Goal: Information Seeking & Learning: Learn about a topic

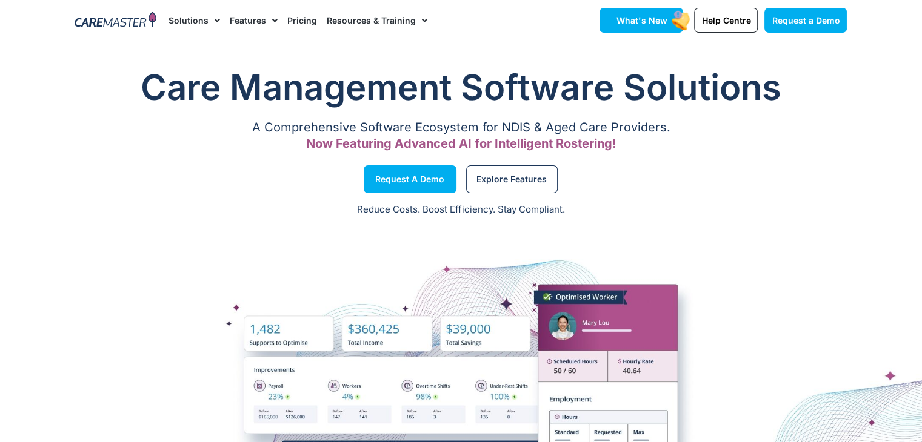
click at [626, 20] on span "What's New" at bounding box center [641, 20] width 51 height 10
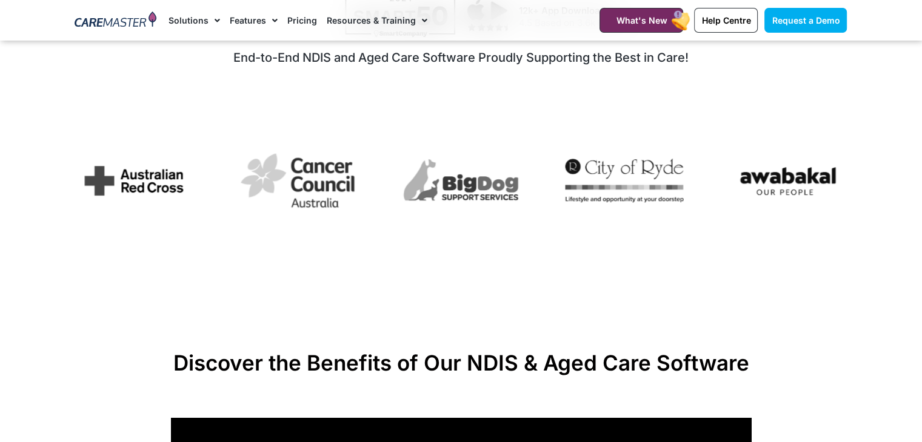
scroll to position [727, 0]
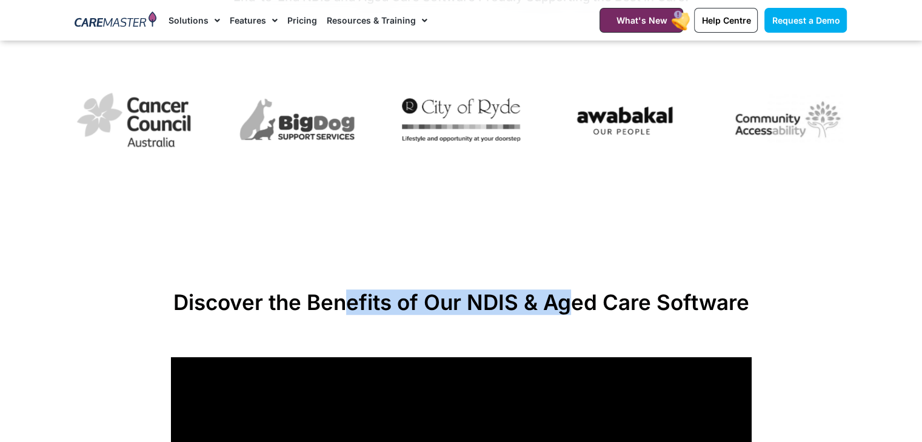
drag, startPoint x: 459, startPoint y: 314, endPoint x: 648, endPoint y: 314, distance: 188.5
click at [619, 314] on h2 "Discover the Benefits of Our NDIS & Aged Care Software" at bounding box center [461, 302] width 581 height 25
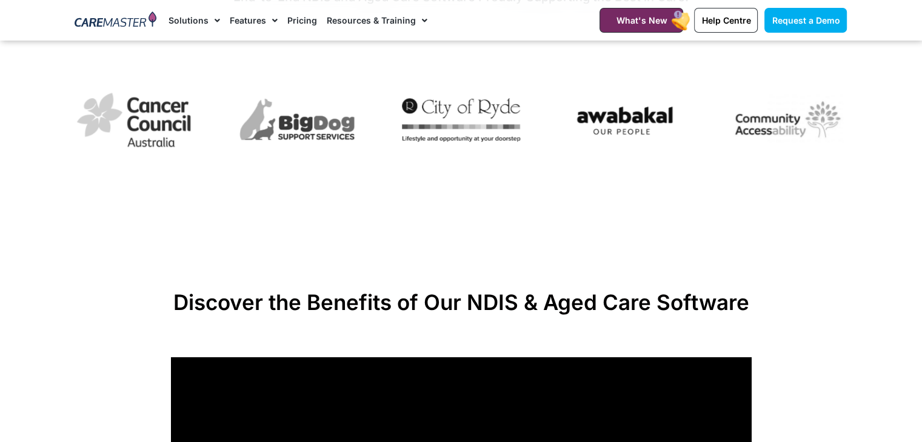
click at [654, 314] on h2 "Discover the Benefits of Our NDIS & Aged Care Software" at bounding box center [461, 302] width 581 height 25
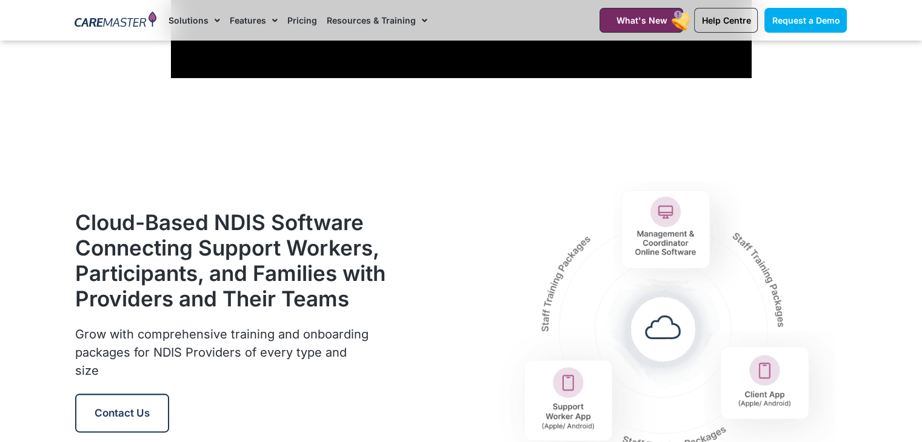
scroll to position [1394, 0]
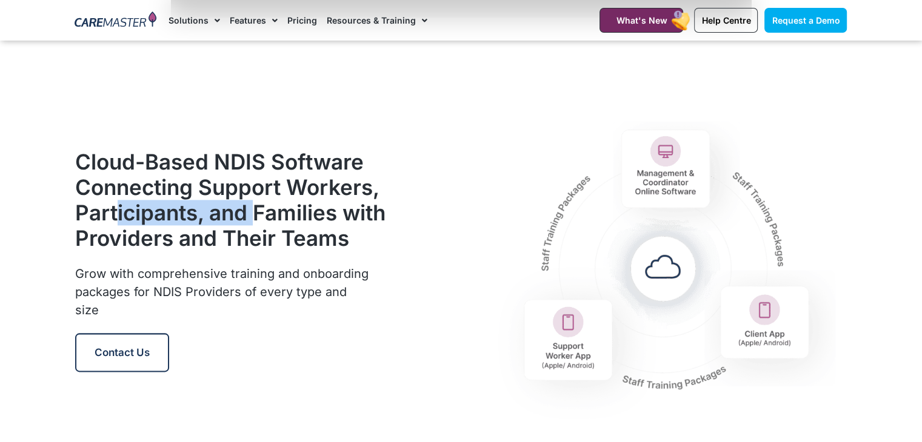
drag, startPoint x: 115, startPoint y: 203, endPoint x: 252, endPoint y: 204, distance: 136.9
click at [252, 204] on h2 "Cloud-Based NDIS Software Connecting Support Workers, Participants, and Familie…" at bounding box center [230, 200] width 311 height 102
click at [159, 209] on h2 "Cloud-Based NDIS Software Connecting Support Workers, Participants, and Familie…" at bounding box center [230, 200] width 311 height 102
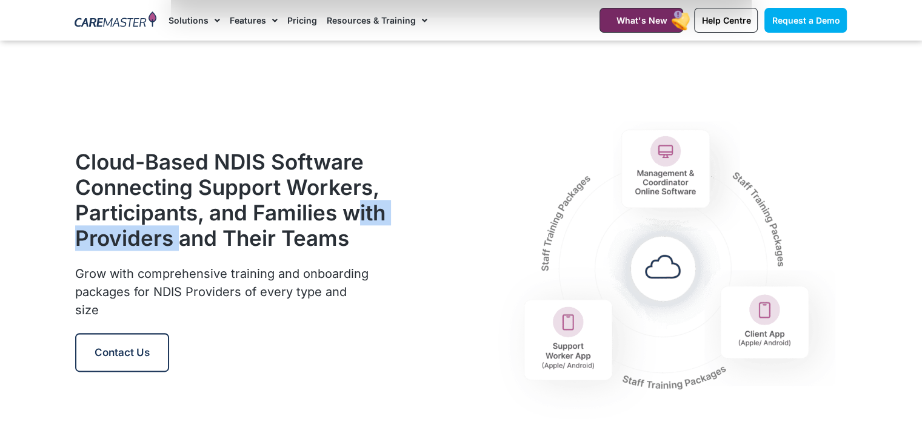
drag, startPoint x: 94, startPoint y: 223, endPoint x: 230, endPoint y: 233, distance: 136.7
click at [230, 233] on h2 "Cloud-Based NDIS Software Connecting Support Workers, Participants, and Familie…" at bounding box center [230, 200] width 311 height 102
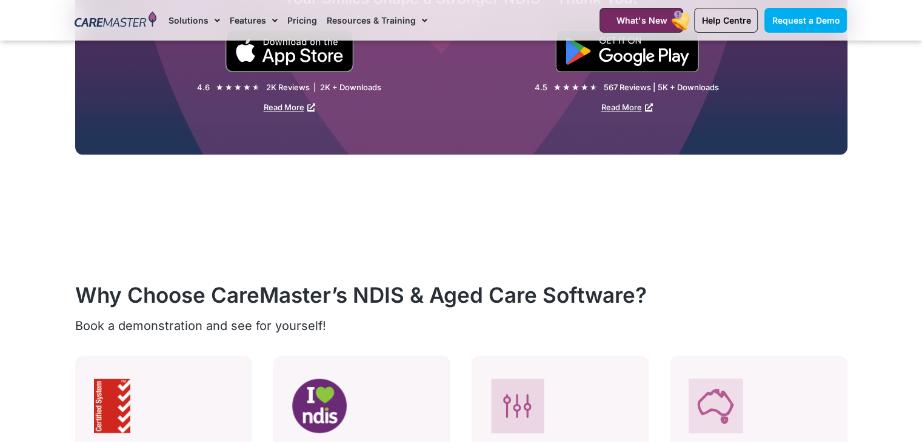
scroll to position [2060, 0]
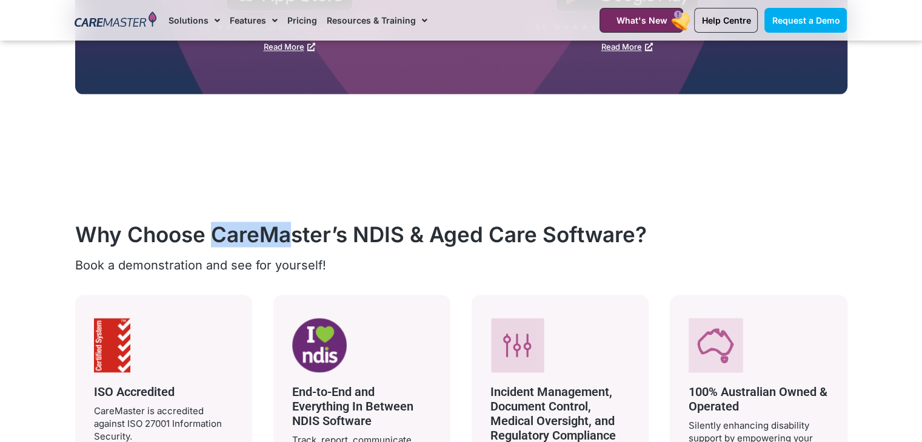
drag, startPoint x: 215, startPoint y: 236, endPoint x: 291, endPoint y: 231, distance: 75.9
click at [291, 231] on h2 "Why Choose CareMaster’s NDIS & Aged Care Software?" at bounding box center [461, 234] width 772 height 25
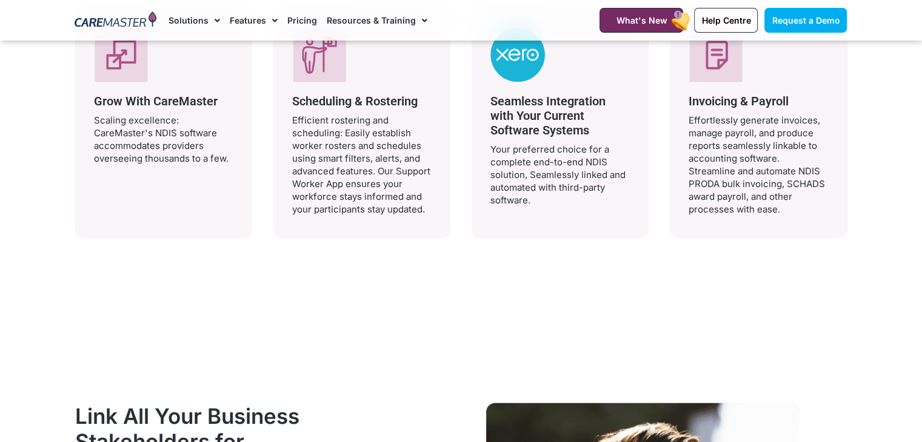
scroll to position [2848, 0]
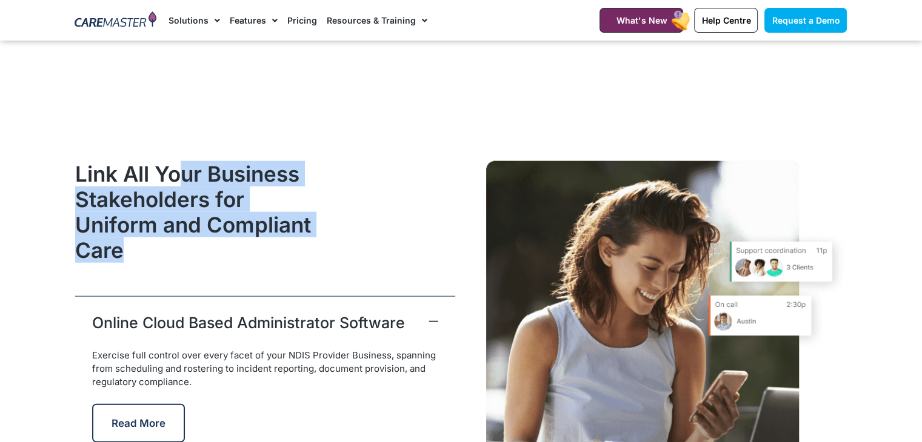
drag, startPoint x: 291, startPoint y: 242, endPoint x: 177, endPoint y: 160, distance: 140.6
click at [179, 161] on h2 "Link All Your Business Stakeholders for Uniform and Compliant Care" at bounding box center [202, 212] width 255 height 102
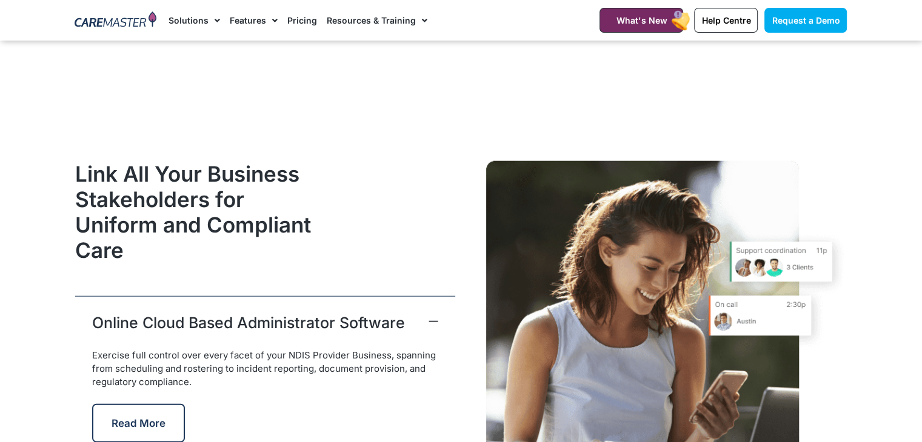
click at [173, 157] on div "Link All Your Business Stakeholders for Uniform and Compliant Care Online Cloud…" at bounding box center [265, 364] width 392 height 418
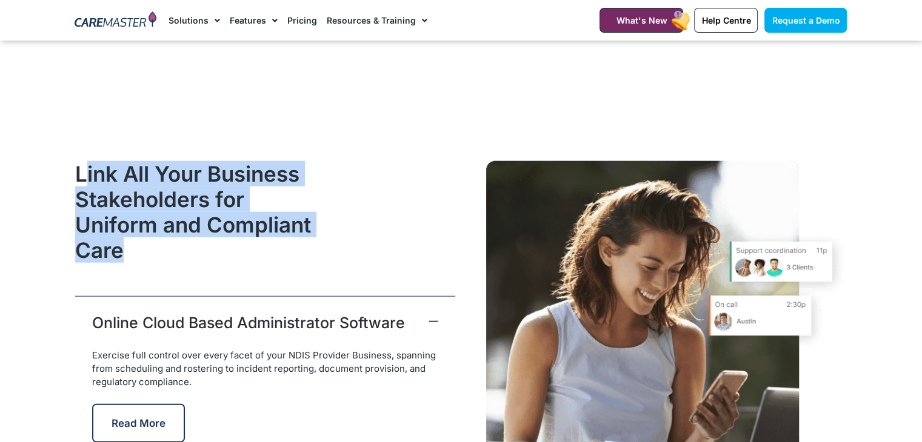
drag, startPoint x: 82, startPoint y: 146, endPoint x: 263, endPoint y: 248, distance: 207.3
click at [263, 248] on h2 "Link All Your Business Stakeholders for Uniform and Compliant Care" at bounding box center [202, 212] width 255 height 102
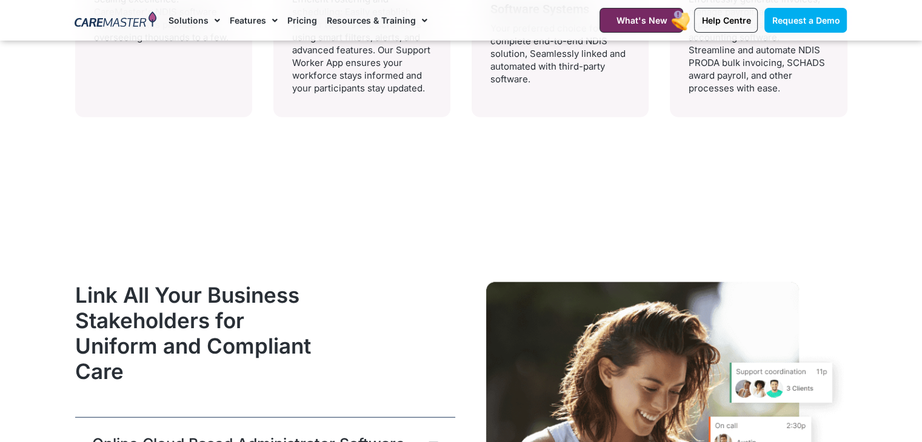
scroll to position [2787, 0]
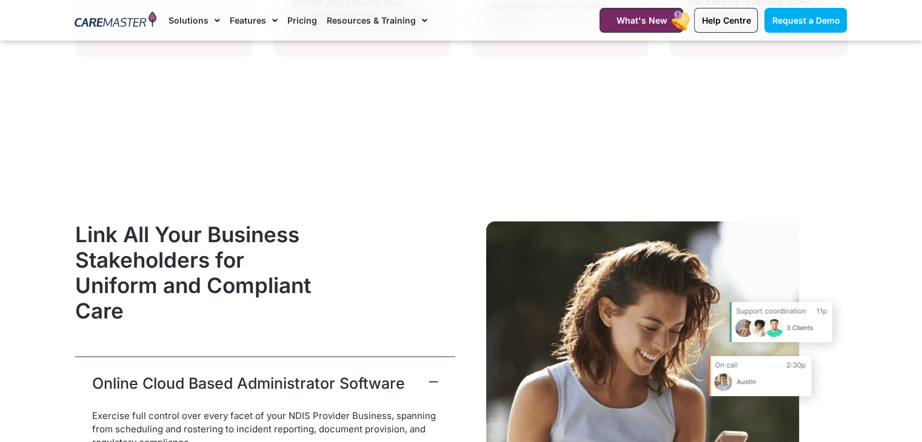
click at [263, 248] on h2 "Link All Your Business Stakeholders for Uniform and Compliant Care" at bounding box center [202, 273] width 255 height 102
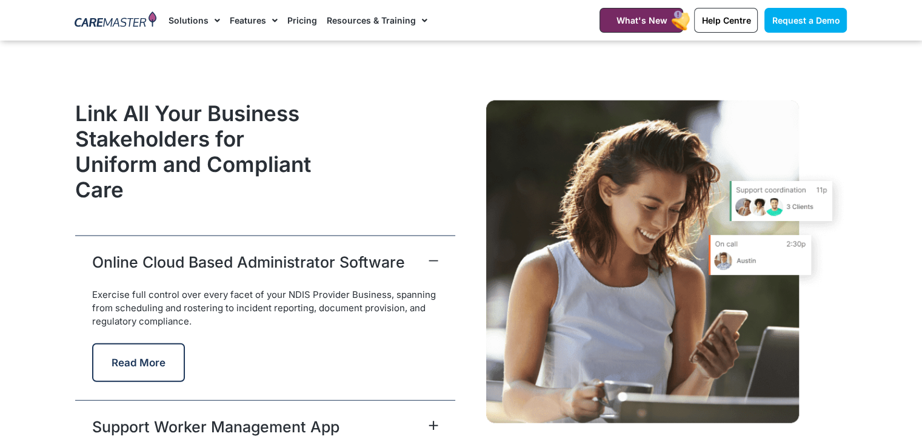
scroll to position [2969, 0]
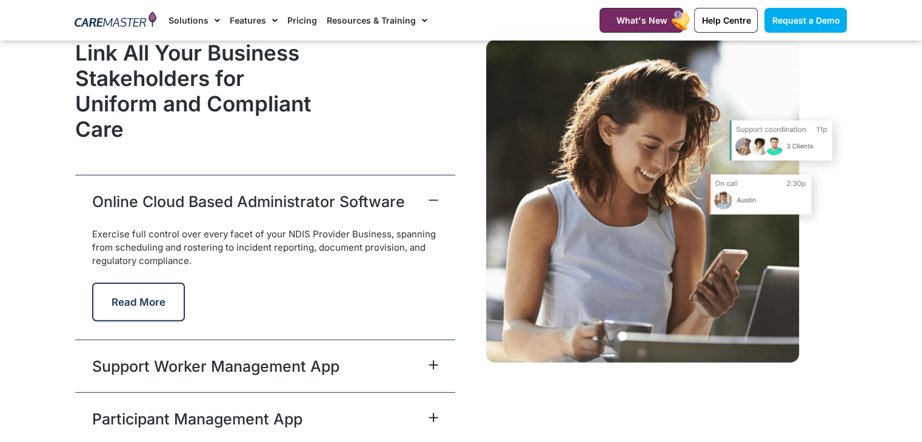
click at [265, 215] on div "Online Cloud Based Administrator Software" at bounding box center [265, 201] width 380 height 53
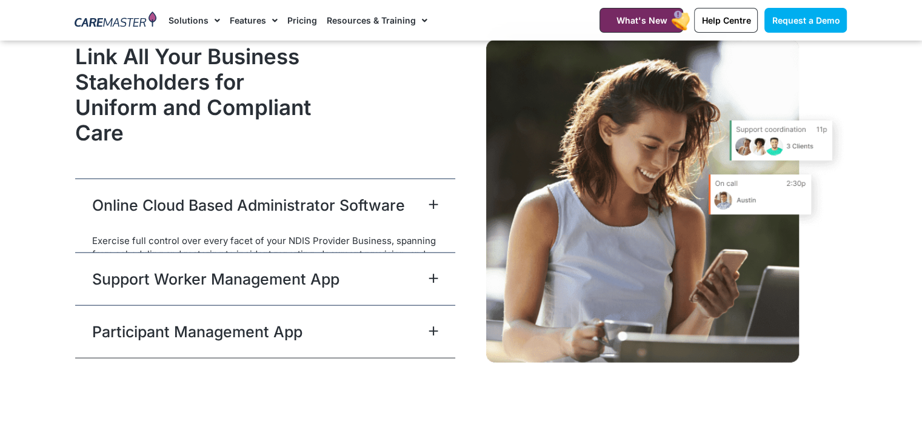
scroll to position [2984, 0]
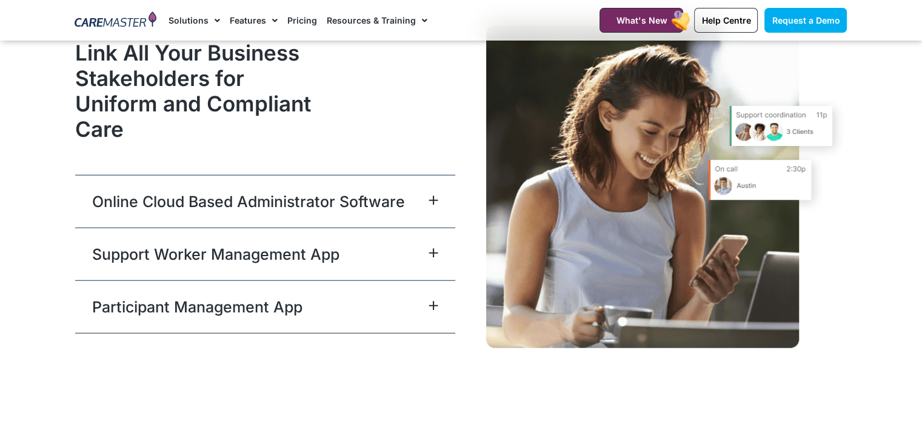
click at [253, 250] on link "Support Worker Management App" at bounding box center [215, 255] width 247 height 22
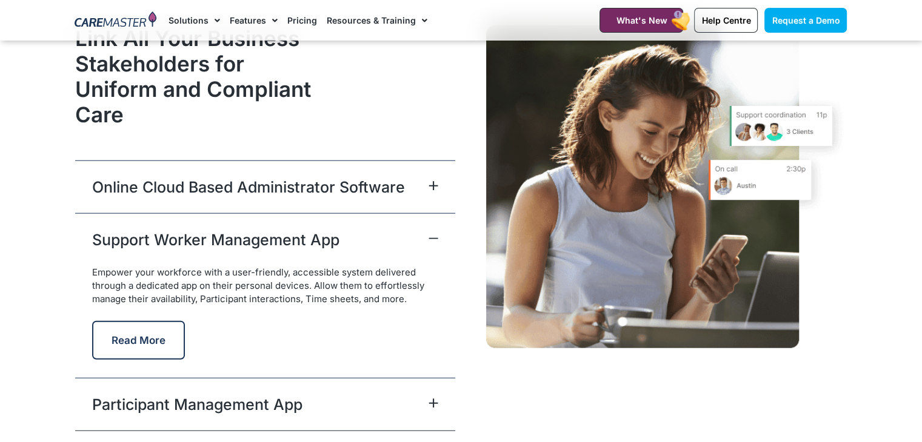
click at [259, 383] on div "Participant Management App" at bounding box center [265, 404] width 380 height 53
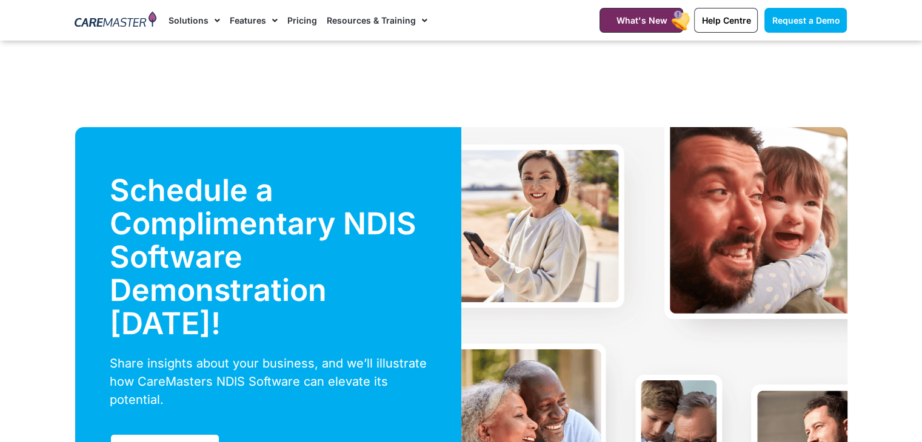
scroll to position [4196, 0]
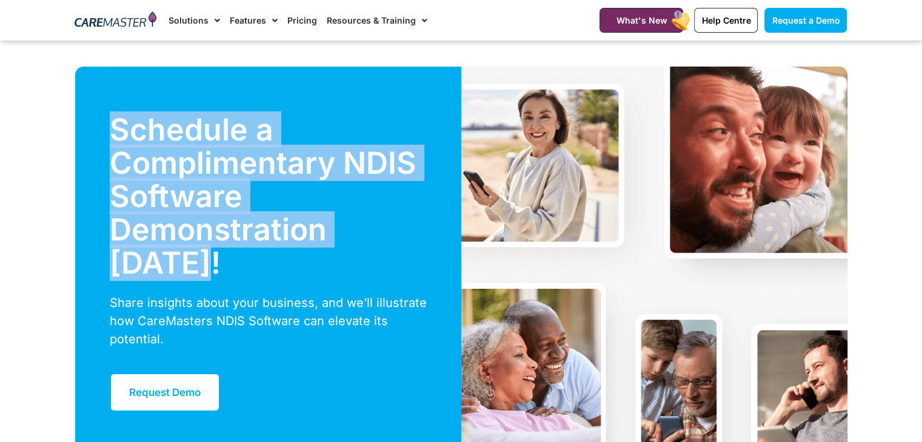
drag, startPoint x: 179, startPoint y: 231, endPoint x: 78, endPoint y: 107, distance: 160.1
click at [78, 107] on div "Schedule a Complimentary NDIS Software Demonstration Today! Share insights abou…" at bounding box center [268, 263] width 386 height 392
click at [78, 133] on div "Schedule a Complimentary NDIS Software Demonstration Today! Share insights abou…" at bounding box center [268, 263] width 386 height 392
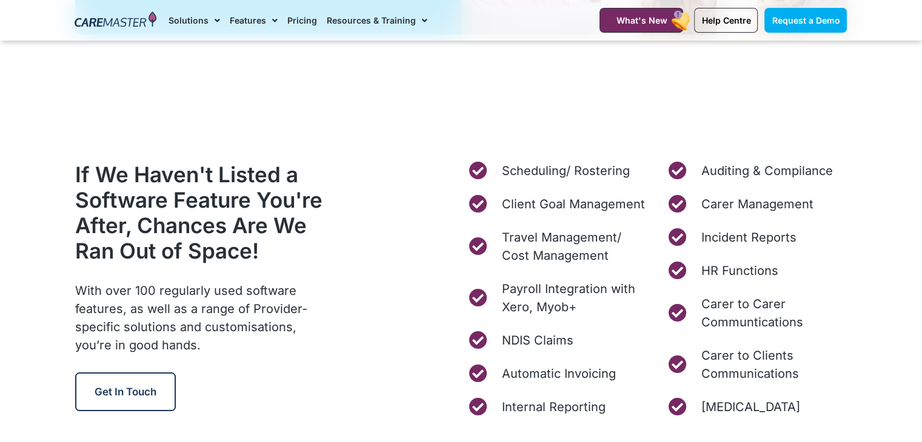
scroll to position [4680, 0]
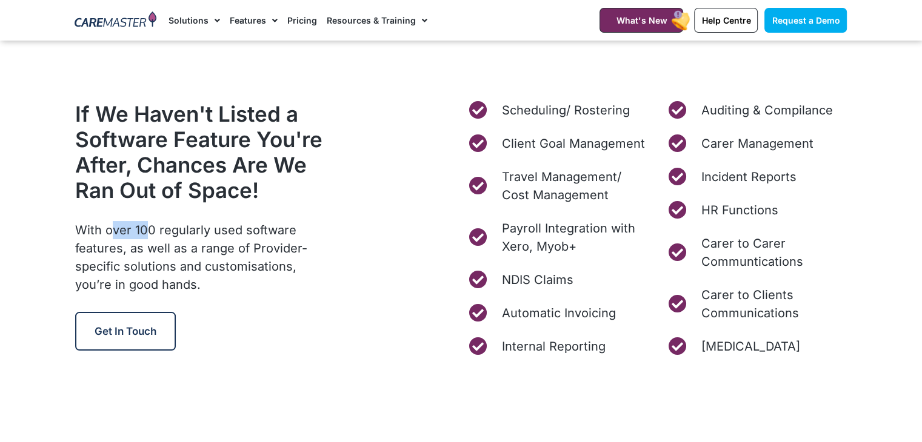
drag, startPoint x: 111, startPoint y: 224, endPoint x: 149, endPoint y: 226, distance: 38.2
click at [147, 226] on span "With over 100 regularly used software features, as well as a range of Provider-…" at bounding box center [191, 257] width 232 height 69
click at [160, 226] on span "With over 100 regularly used software features, as well as a range of Provider-…" at bounding box center [191, 257] width 232 height 69
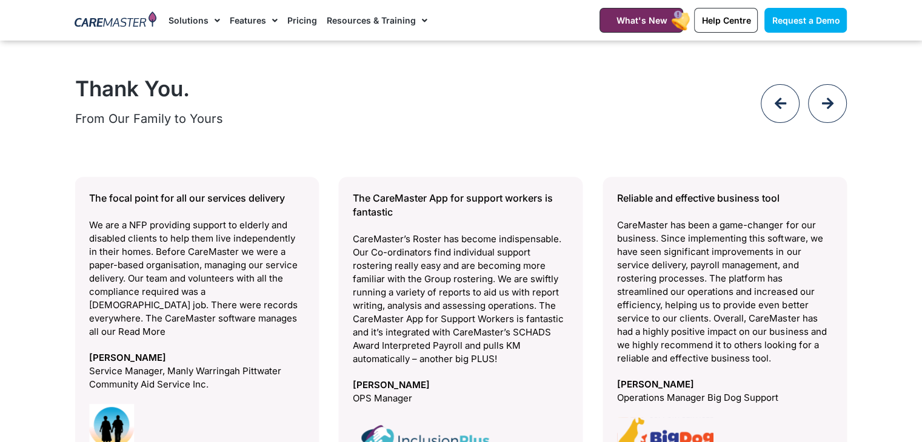
scroll to position [5105, 0]
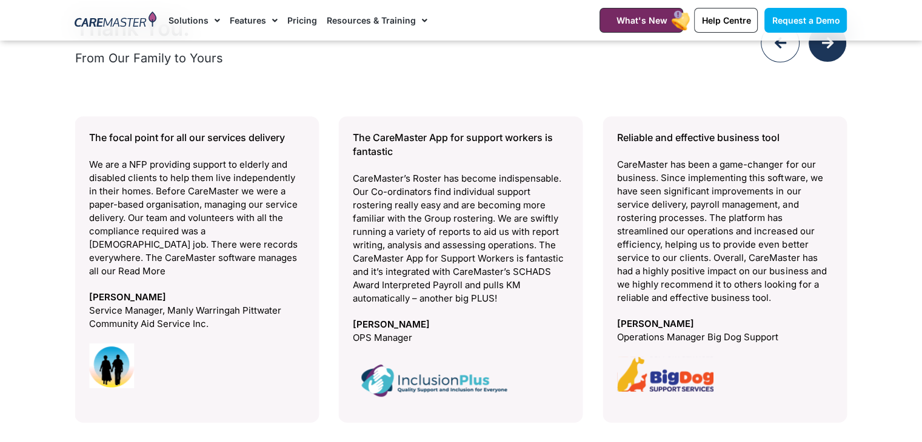
click at [819, 50] on div at bounding box center [827, 43] width 39 height 39
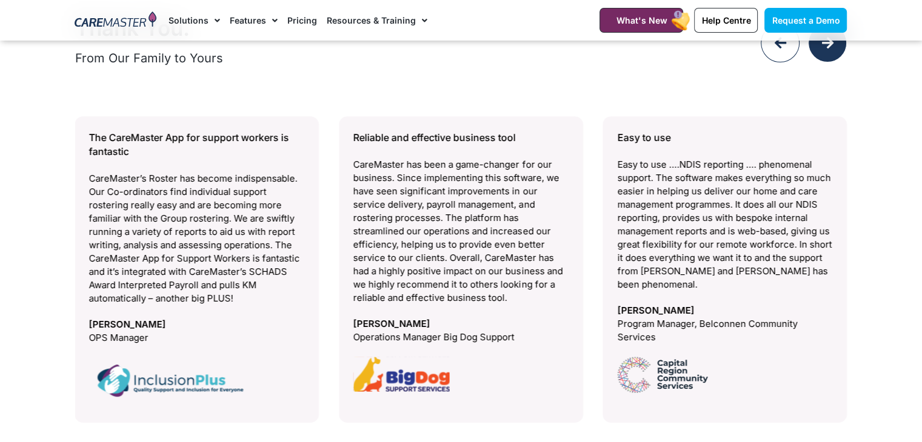
click at [819, 50] on div at bounding box center [827, 43] width 39 height 39
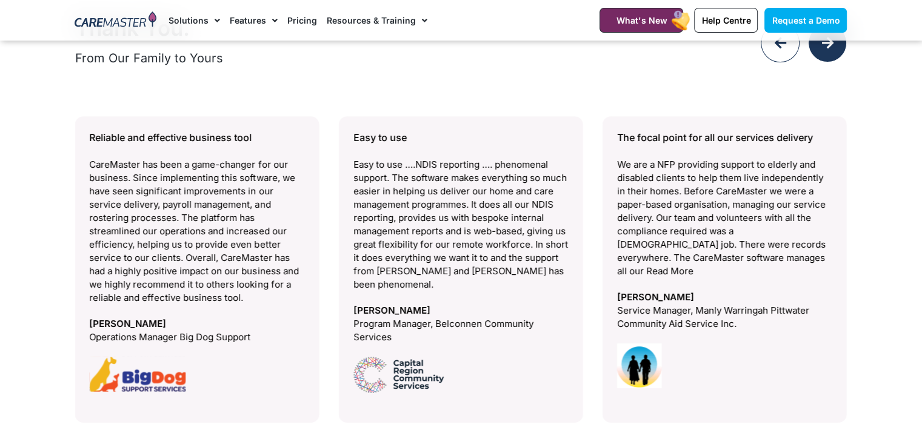
click at [819, 50] on div at bounding box center [827, 43] width 39 height 39
click at [819, 62] on div at bounding box center [827, 45] width 39 height 43
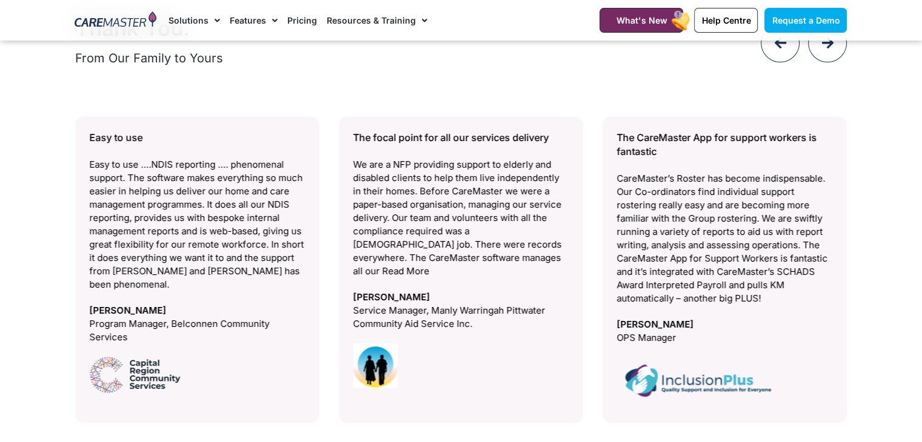
click at [819, 61] on div at bounding box center [827, 45] width 39 height 43
click at [821, 47] on icon at bounding box center [826, 42] width 13 height 13
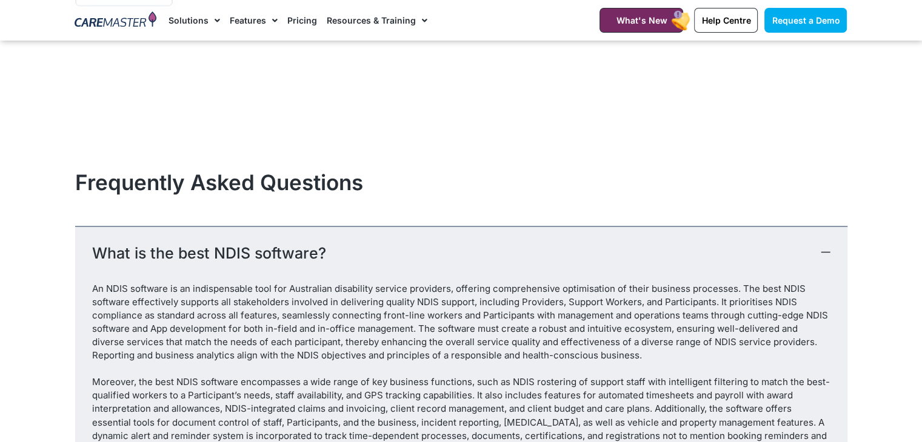
scroll to position [6619, 0]
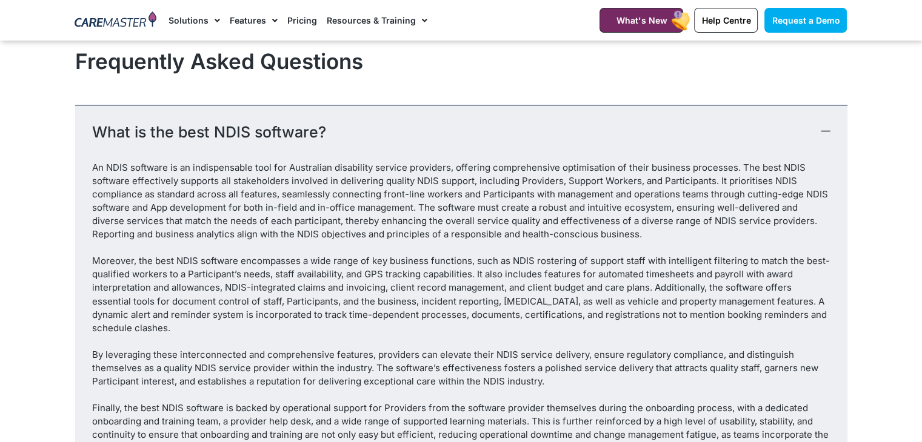
click at [831, 129] on div "What is the best NDIS software?" at bounding box center [461, 133] width 772 height 56
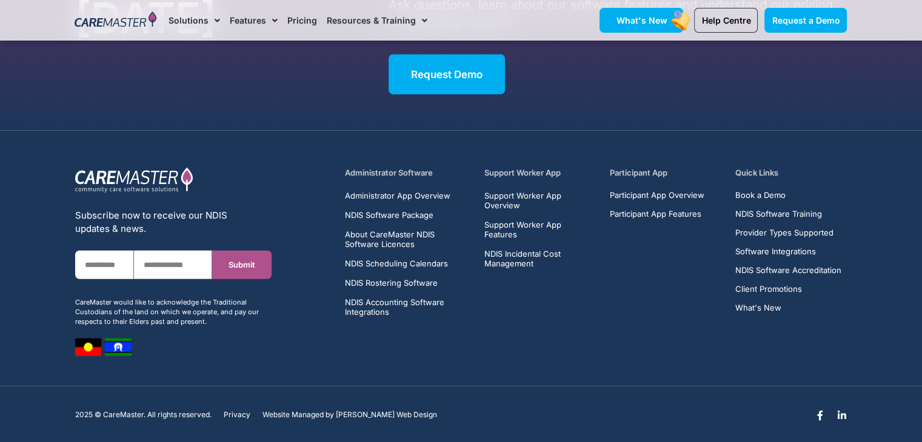
scroll to position [7531, 0]
